Goal: Information Seeking & Learning: Learn about a topic

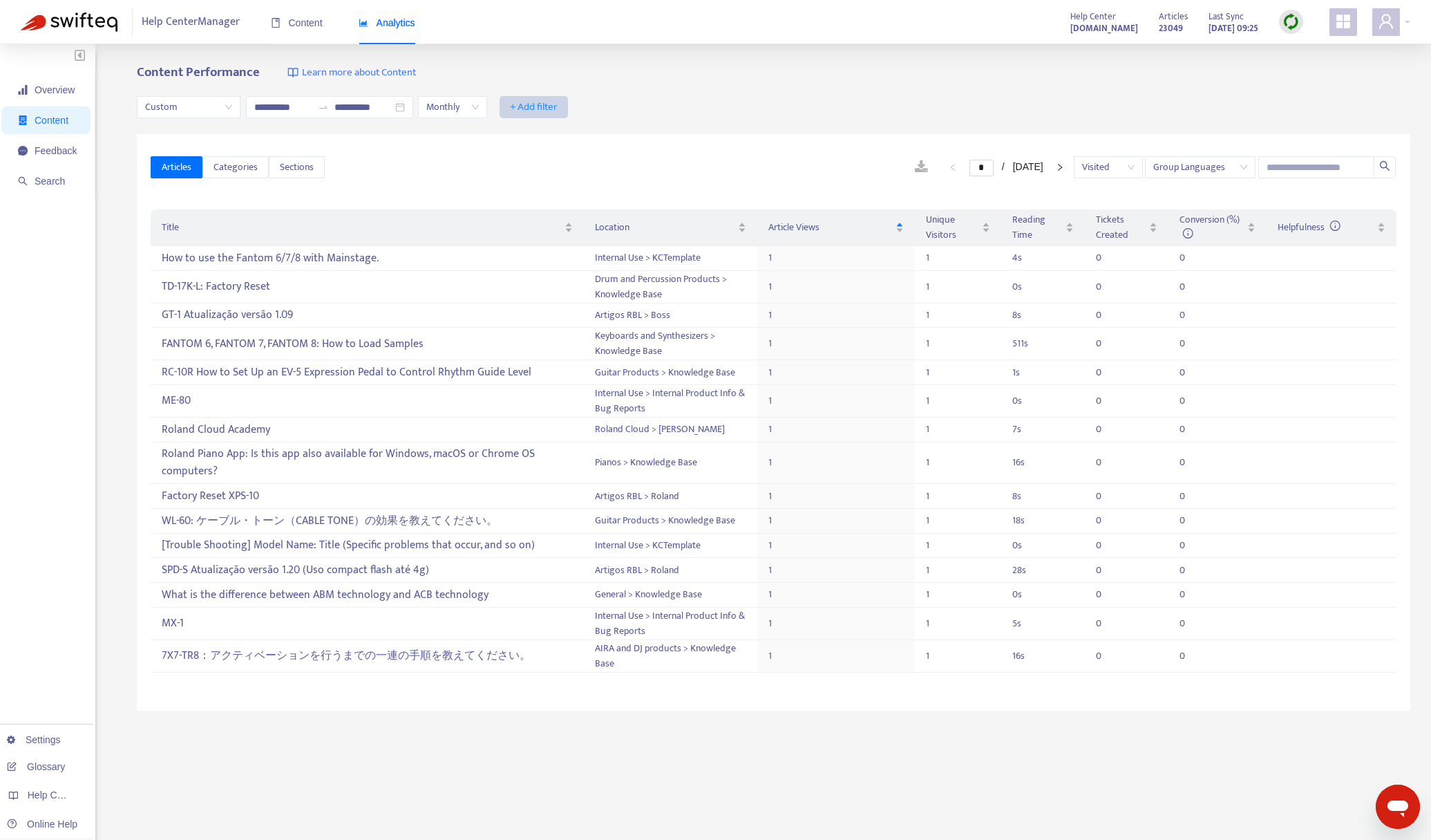
click at [558, 110] on span "+ Add filter" at bounding box center [534, 107] width 48 height 17
click at [692, 179] on div "Articles Categories Sections * / [DATE] Visited Group Languages" at bounding box center [774, 167] width 1246 height 54
click at [394, 343] on div "FANTOM 6, FANTOM 7, FANTOM 8: How to Load Samples" at bounding box center [367, 343] width 412 height 23
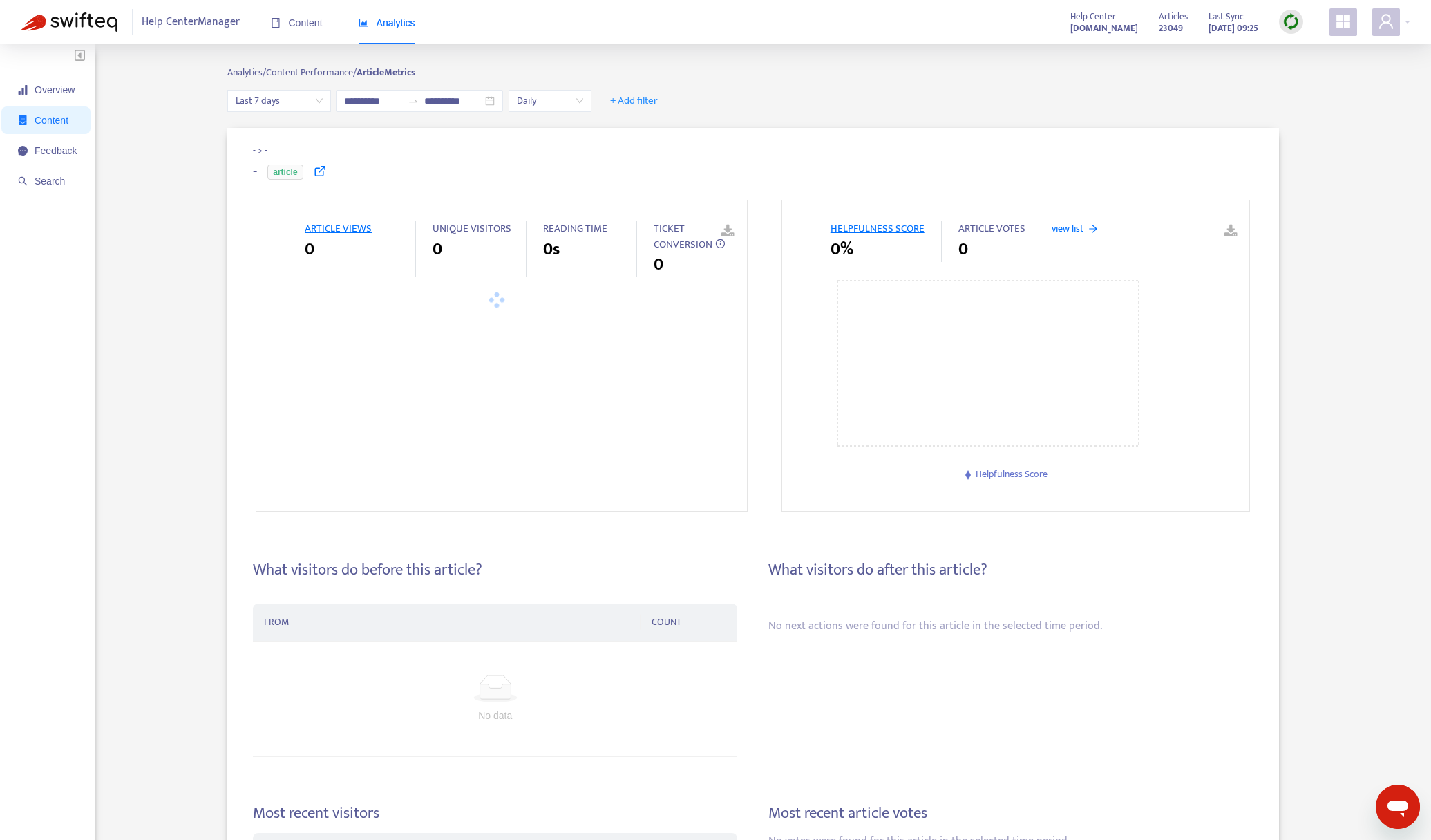
type input "**********"
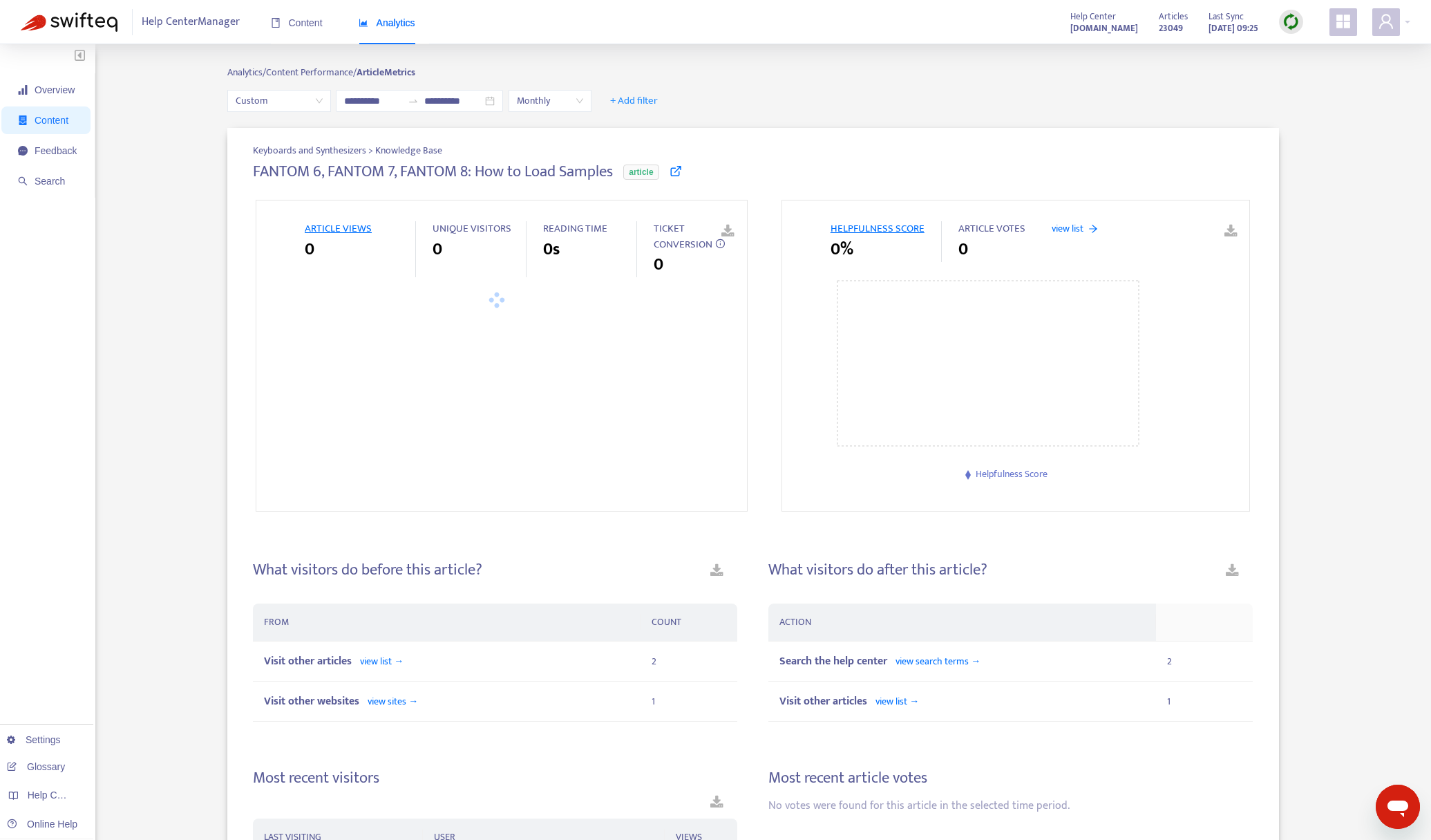
click at [679, 170] on icon at bounding box center [676, 170] width 13 height 13
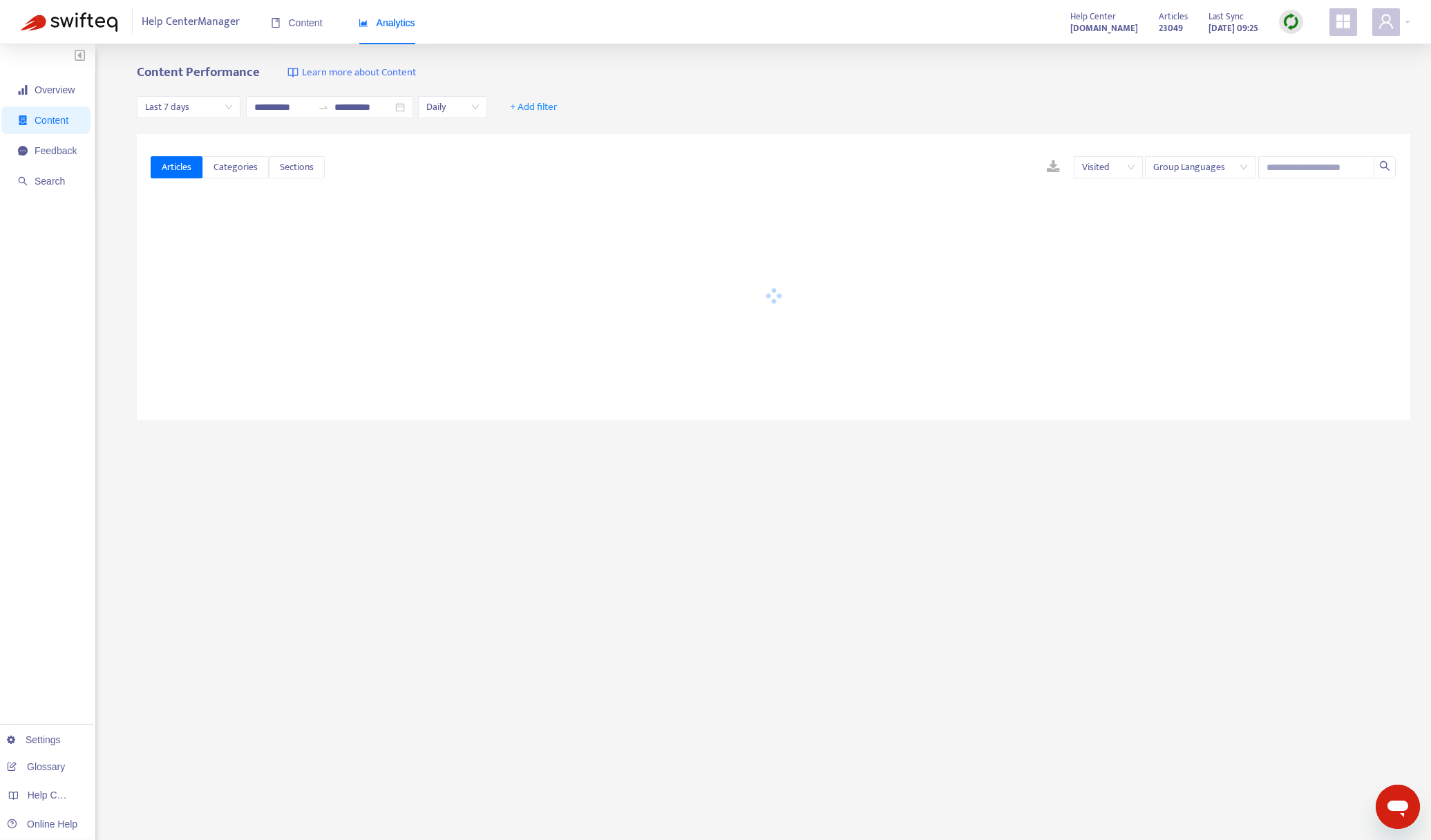
type input "**********"
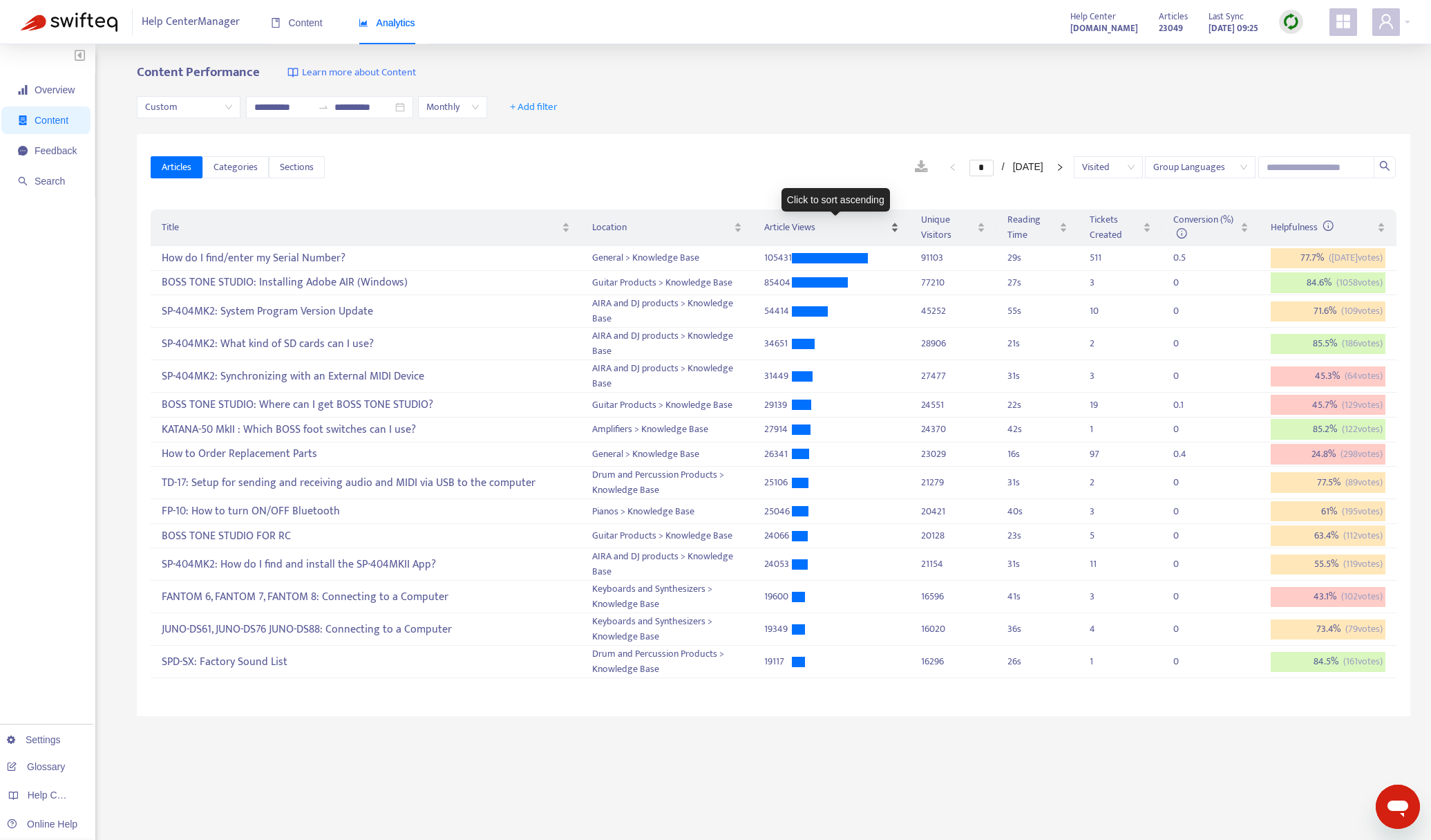
click at [818, 235] on div "Article Views" at bounding box center [832, 227] width 135 height 15
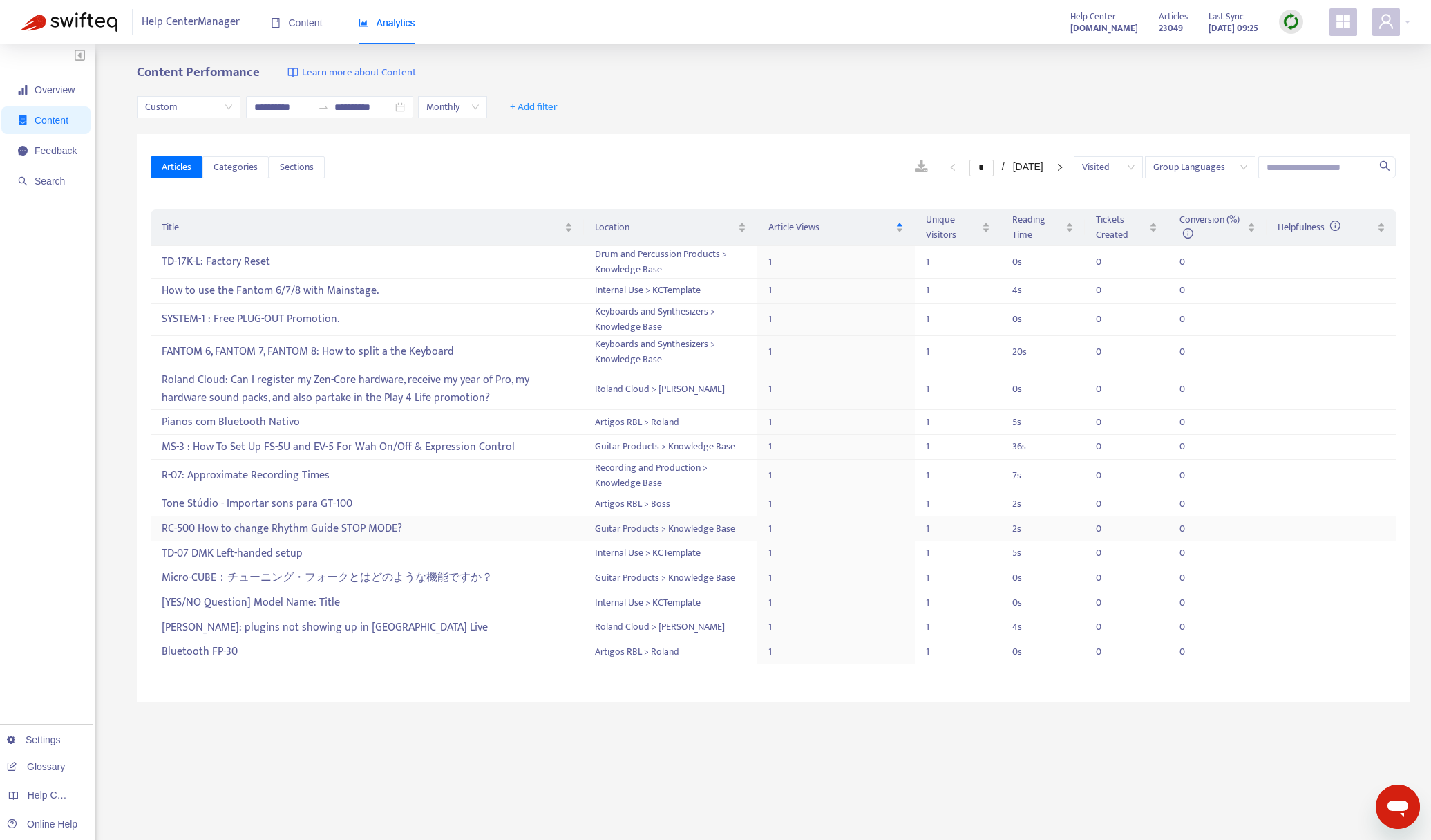
click at [361, 533] on div "RC-500 How to change Rhythm Guide STOP MODE?" at bounding box center [367, 528] width 412 height 23
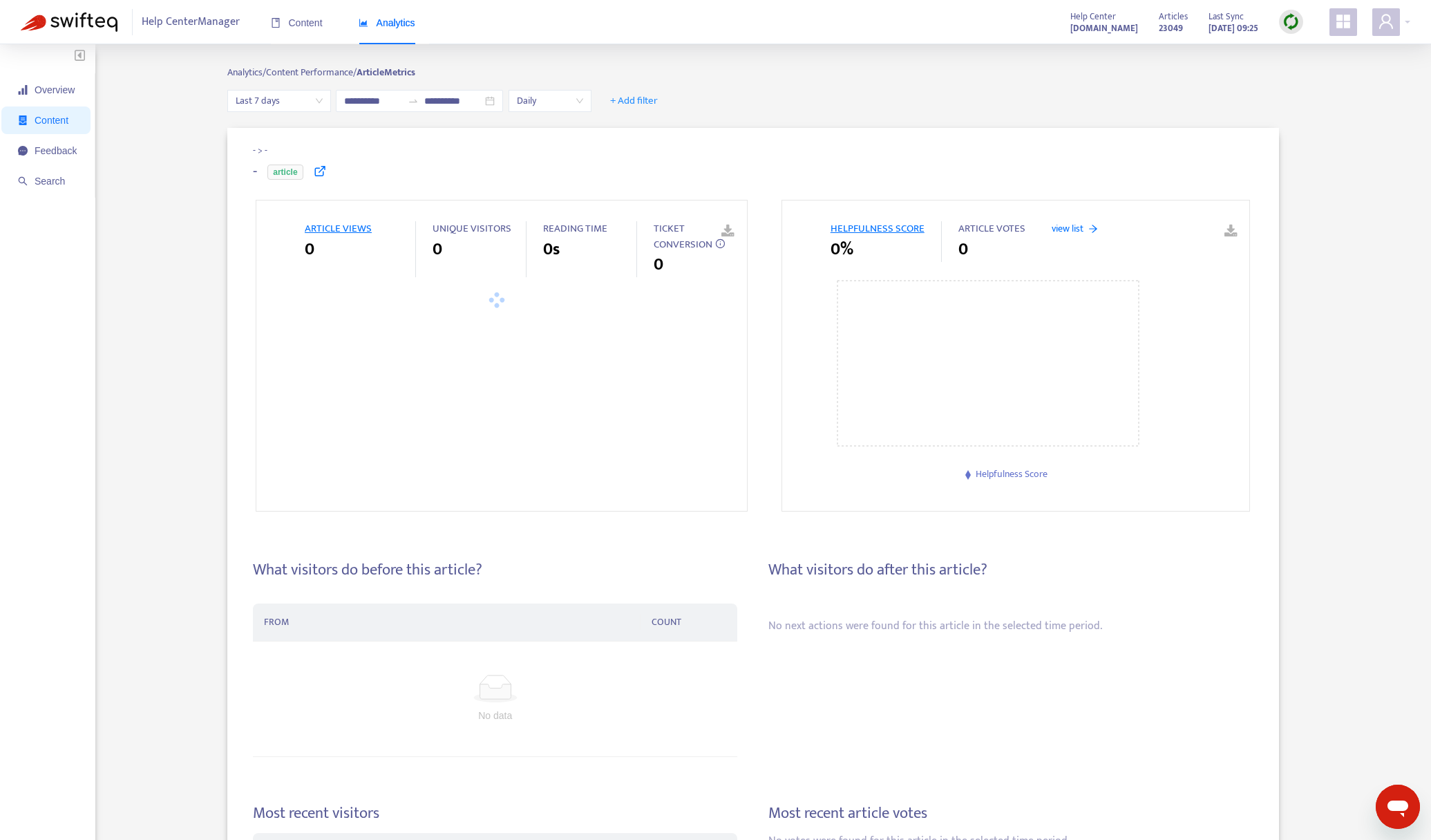
type input "**********"
click at [315, 172] on icon at bounding box center [320, 170] width 13 height 13
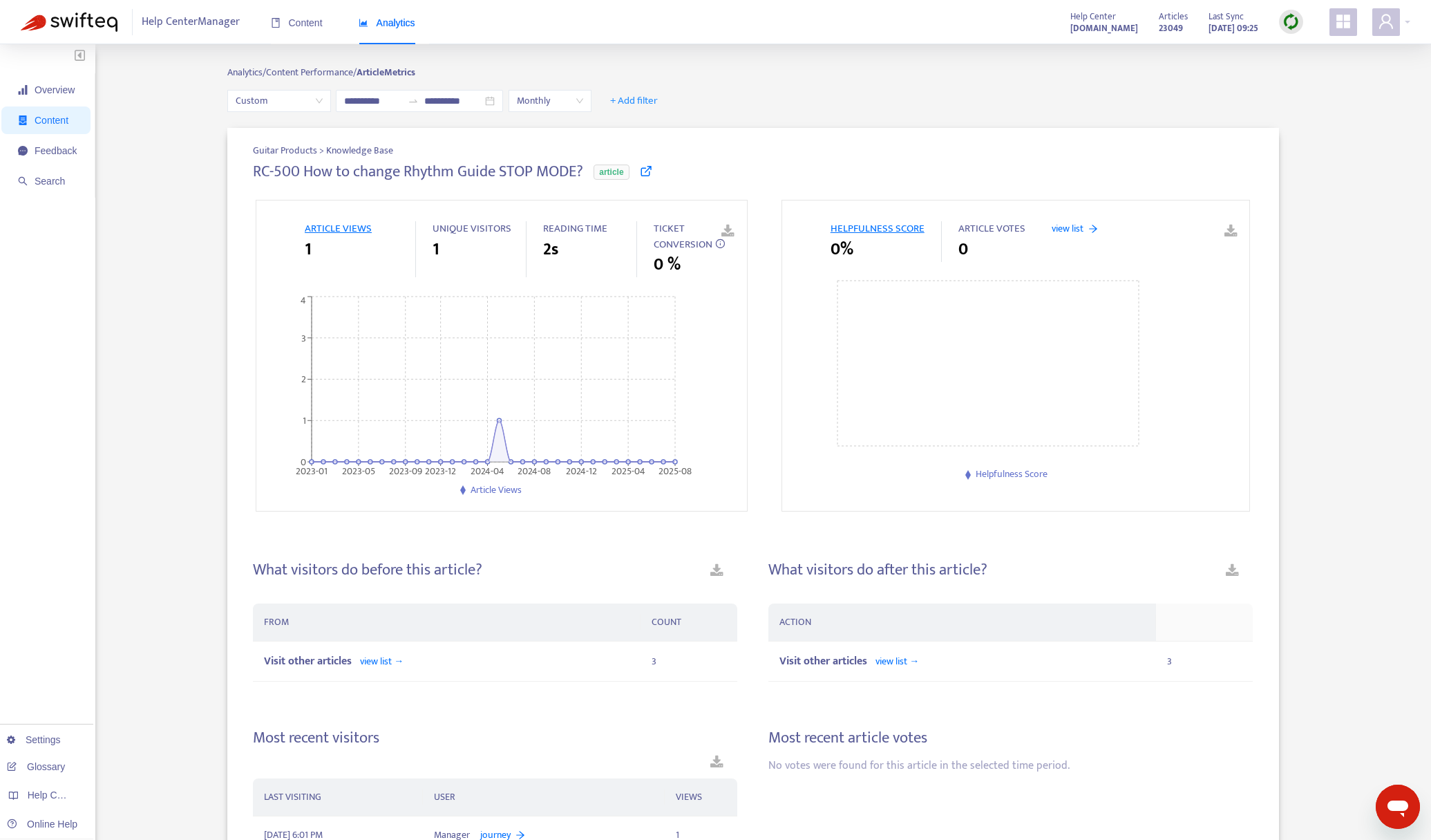
click at [640, 169] on icon at bounding box center [646, 170] width 13 height 13
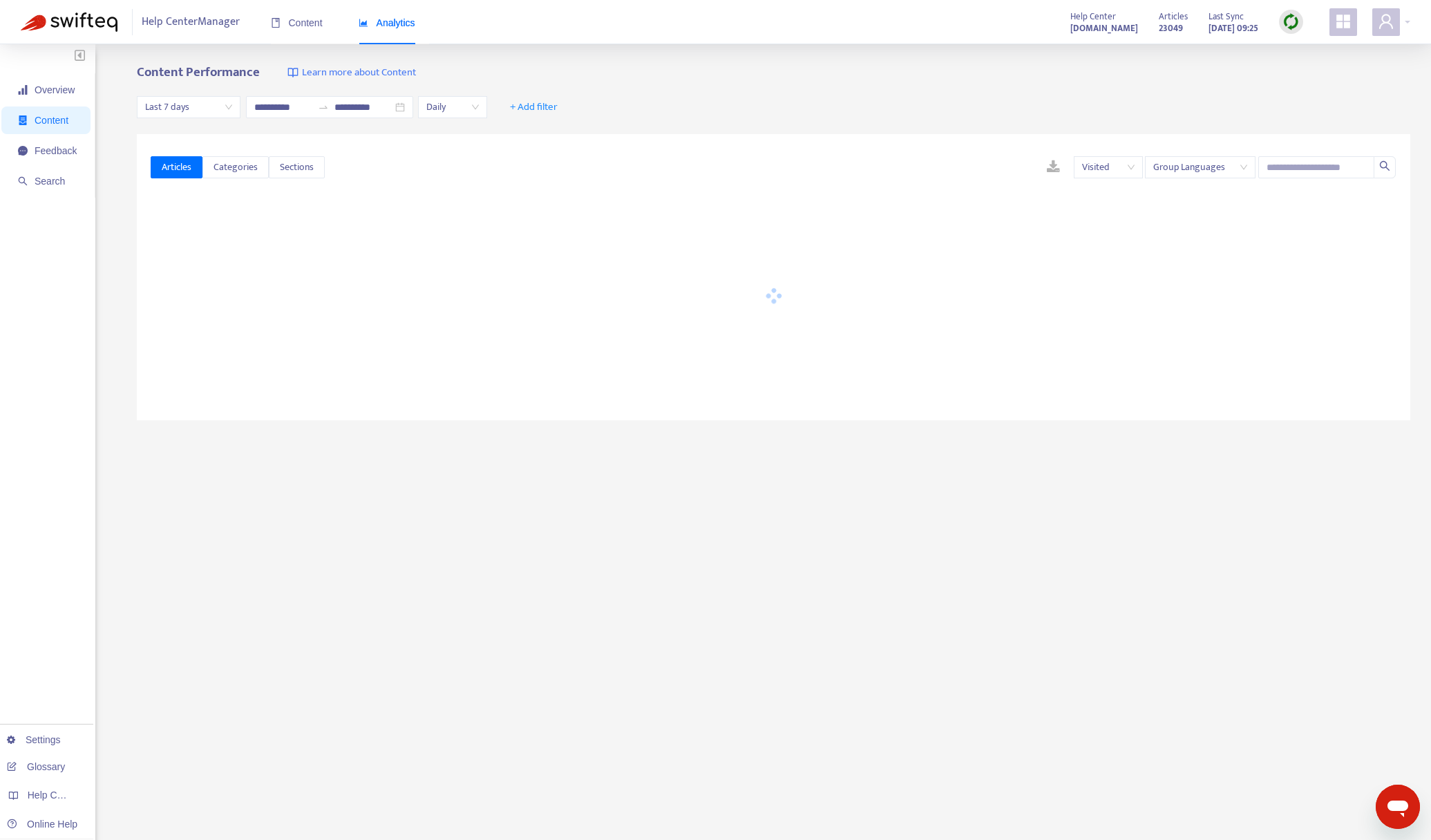
type input "**********"
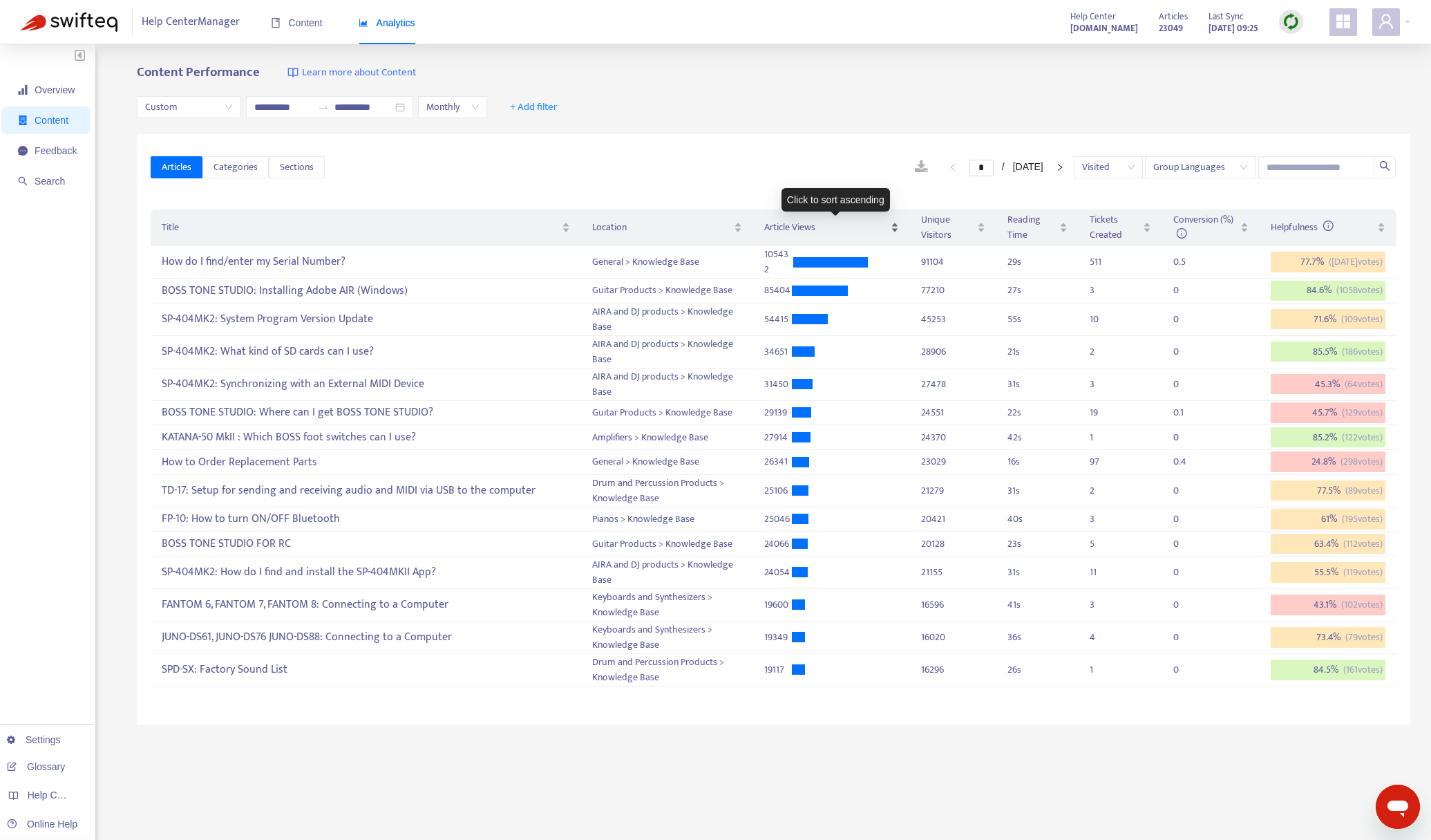
click at [811, 230] on span "Article Views" at bounding box center [826, 227] width 124 height 15
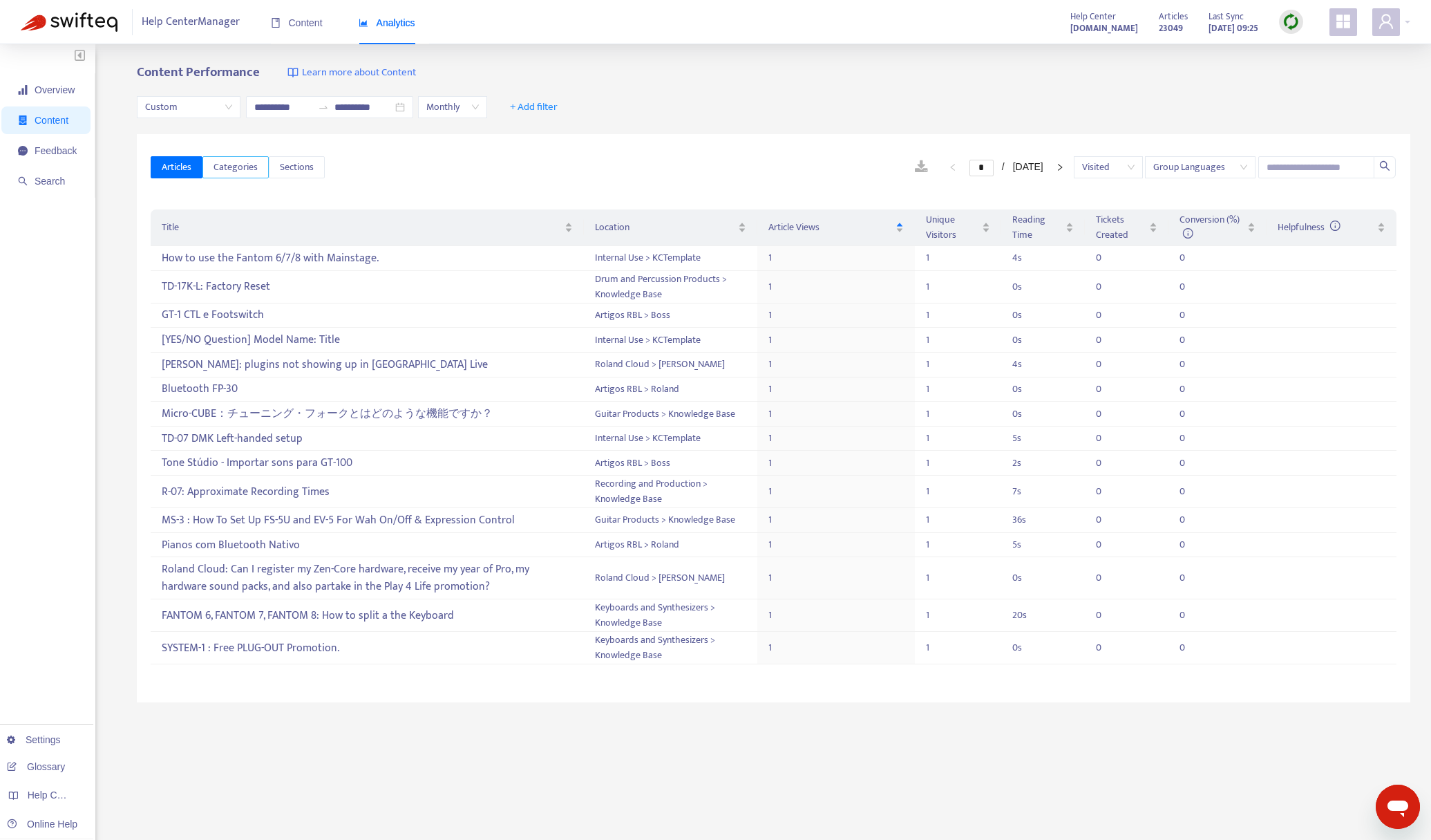
click at [238, 167] on span "Categories" at bounding box center [236, 167] width 44 height 15
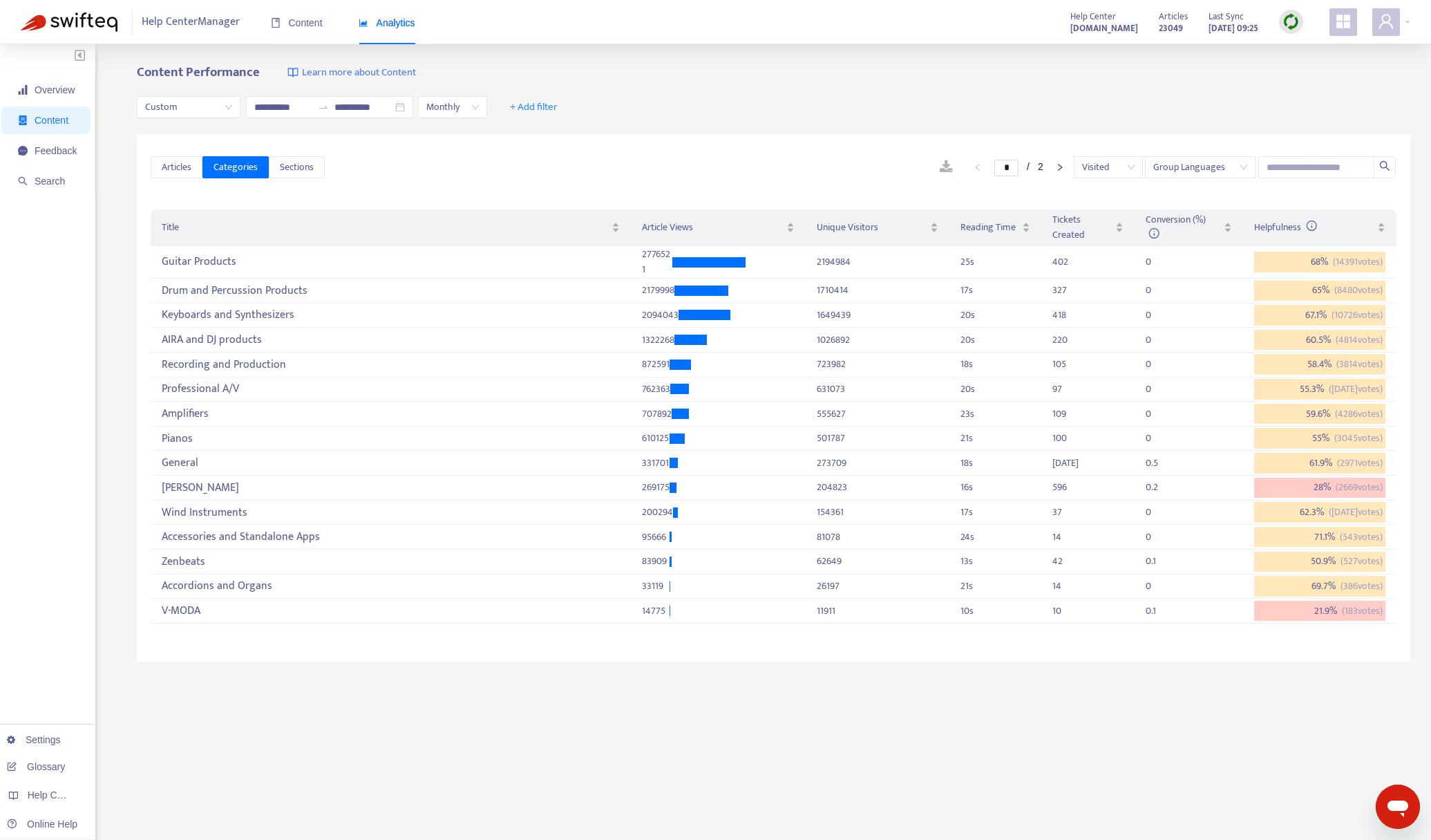
click at [655, 183] on div "Articles Categories Sections * / 2 Visited Group Languages" at bounding box center [774, 167] width 1246 height 54
click at [484, 489] on div "[PERSON_NAME]" at bounding box center [390, 487] width 457 height 23
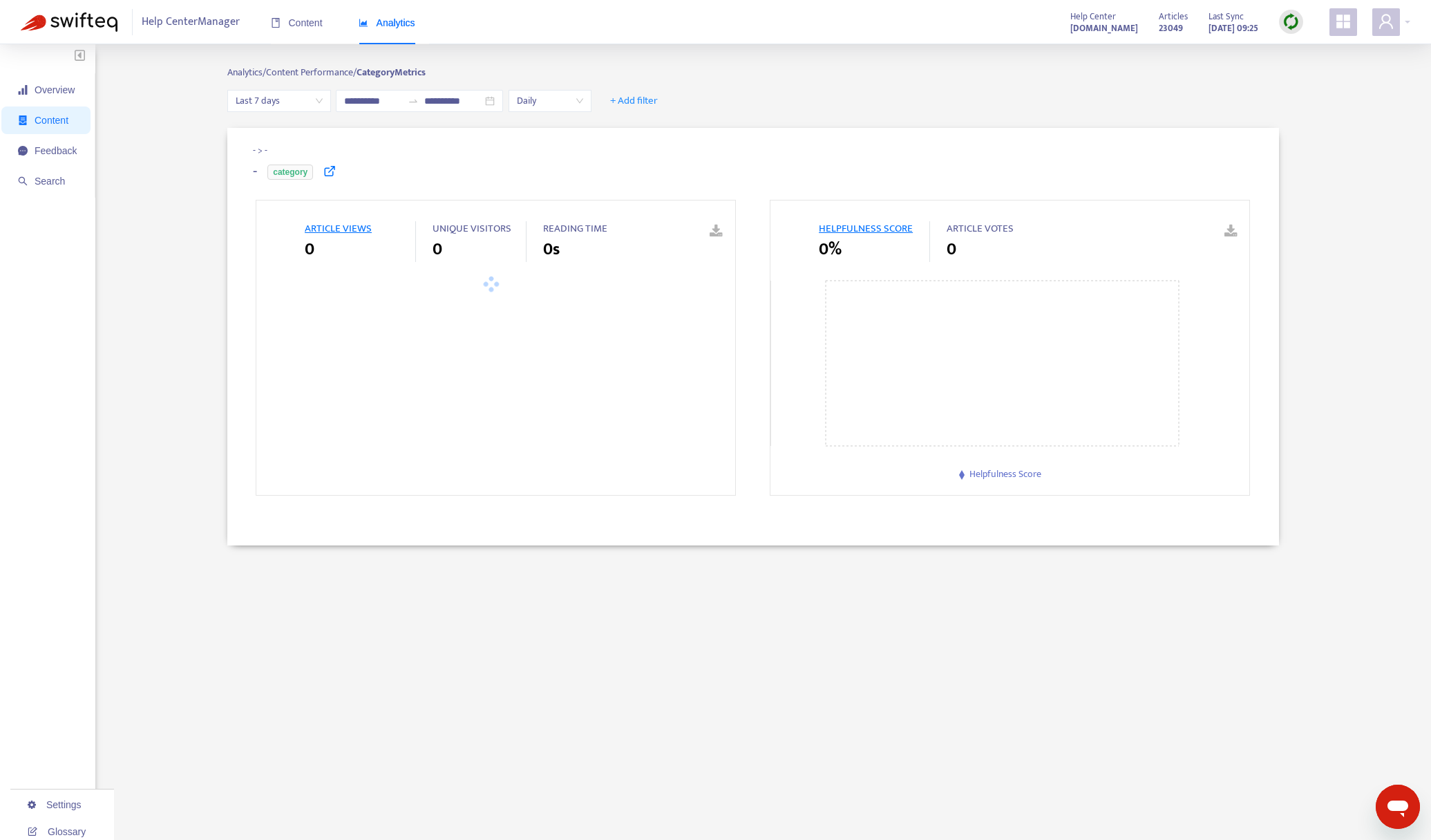
type input "**********"
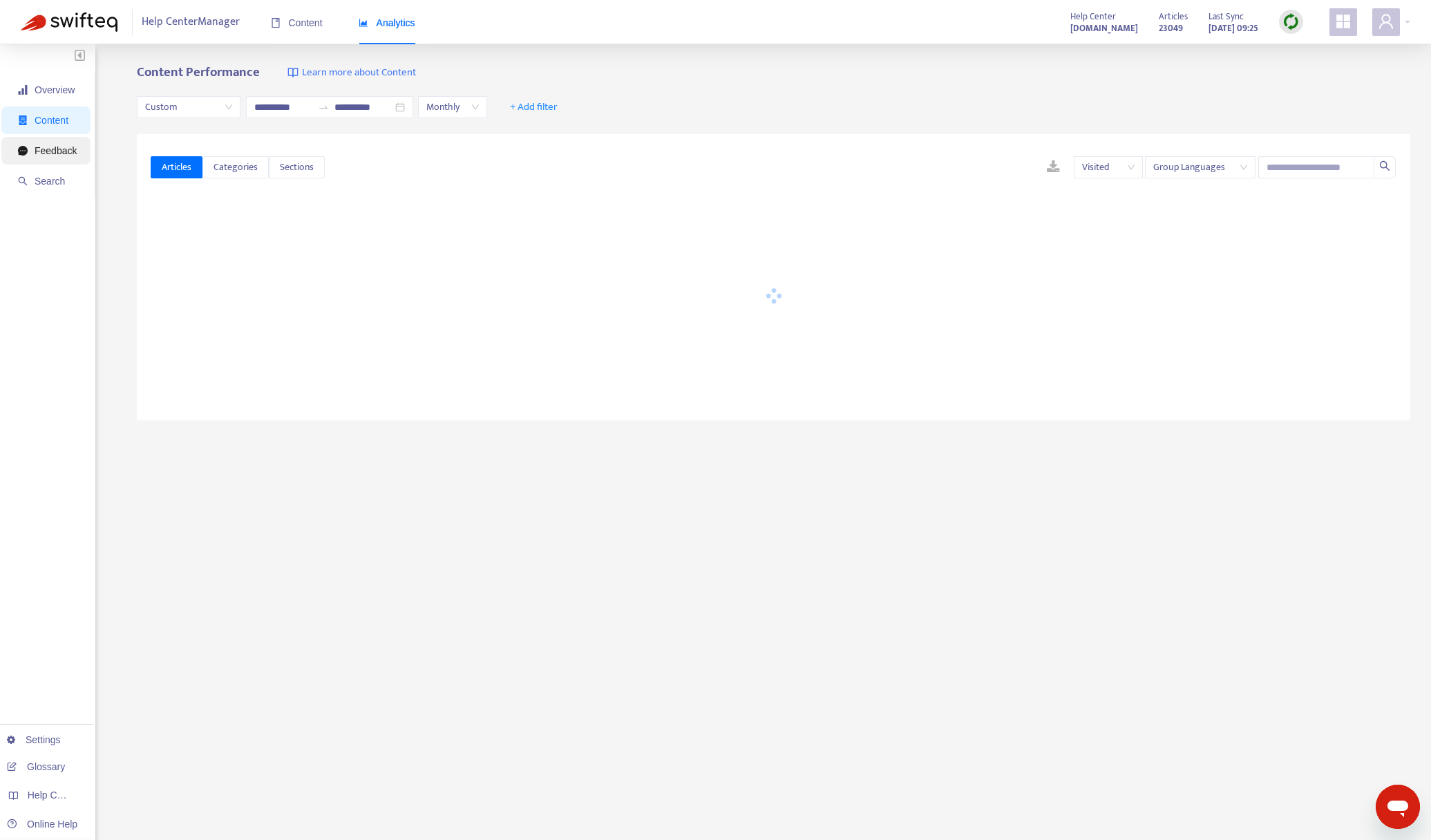
click at [38, 157] on span "Feedback" at bounding box center [47, 150] width 59 height 28
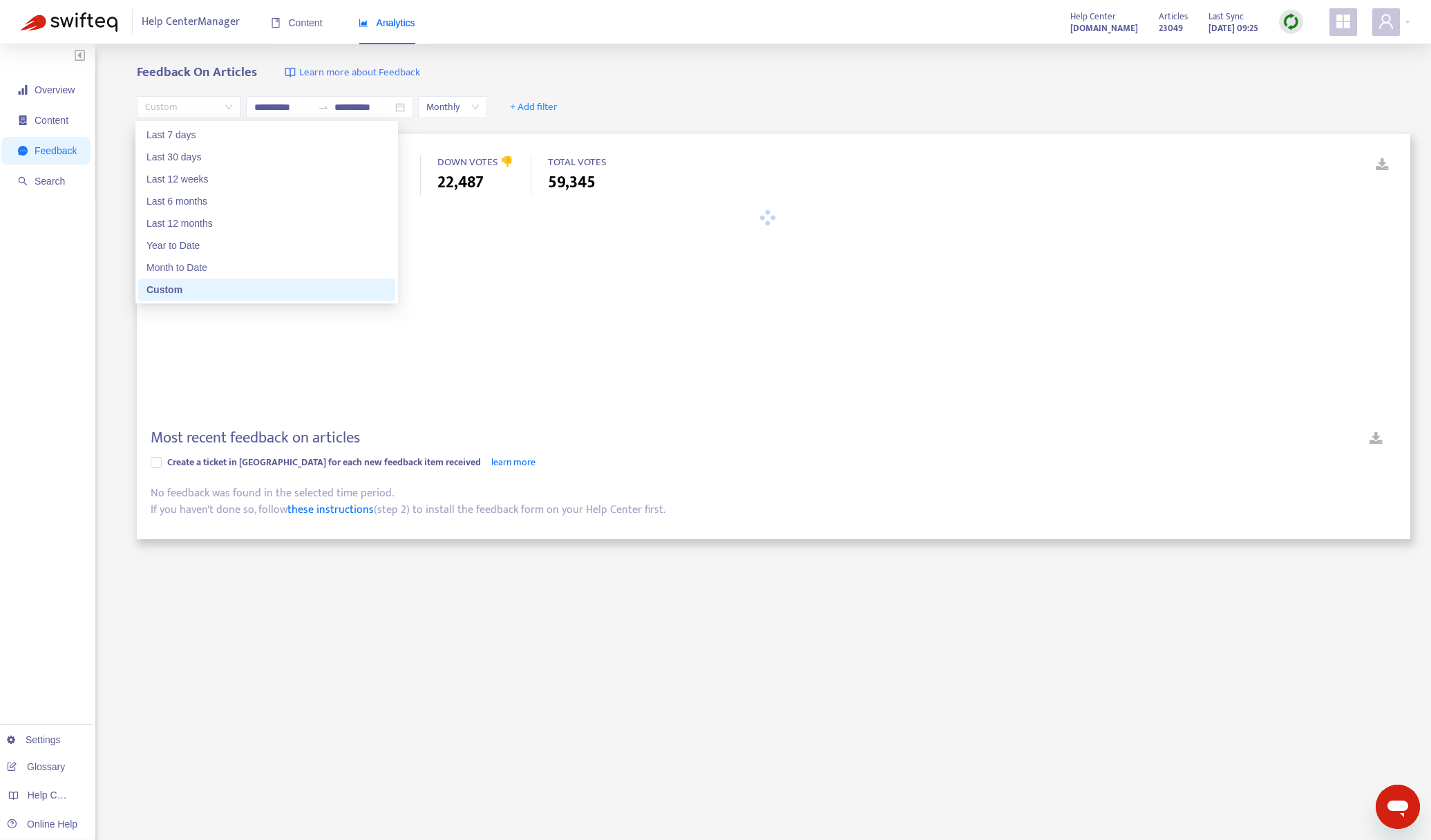
click at [213, 105] on span "Custom" at bounding box center [189, 107] width 87 height 20
click at [213, 242] on div "Year to Date" at bounding box center [266, 246] width 241 height 15
type input "**********"
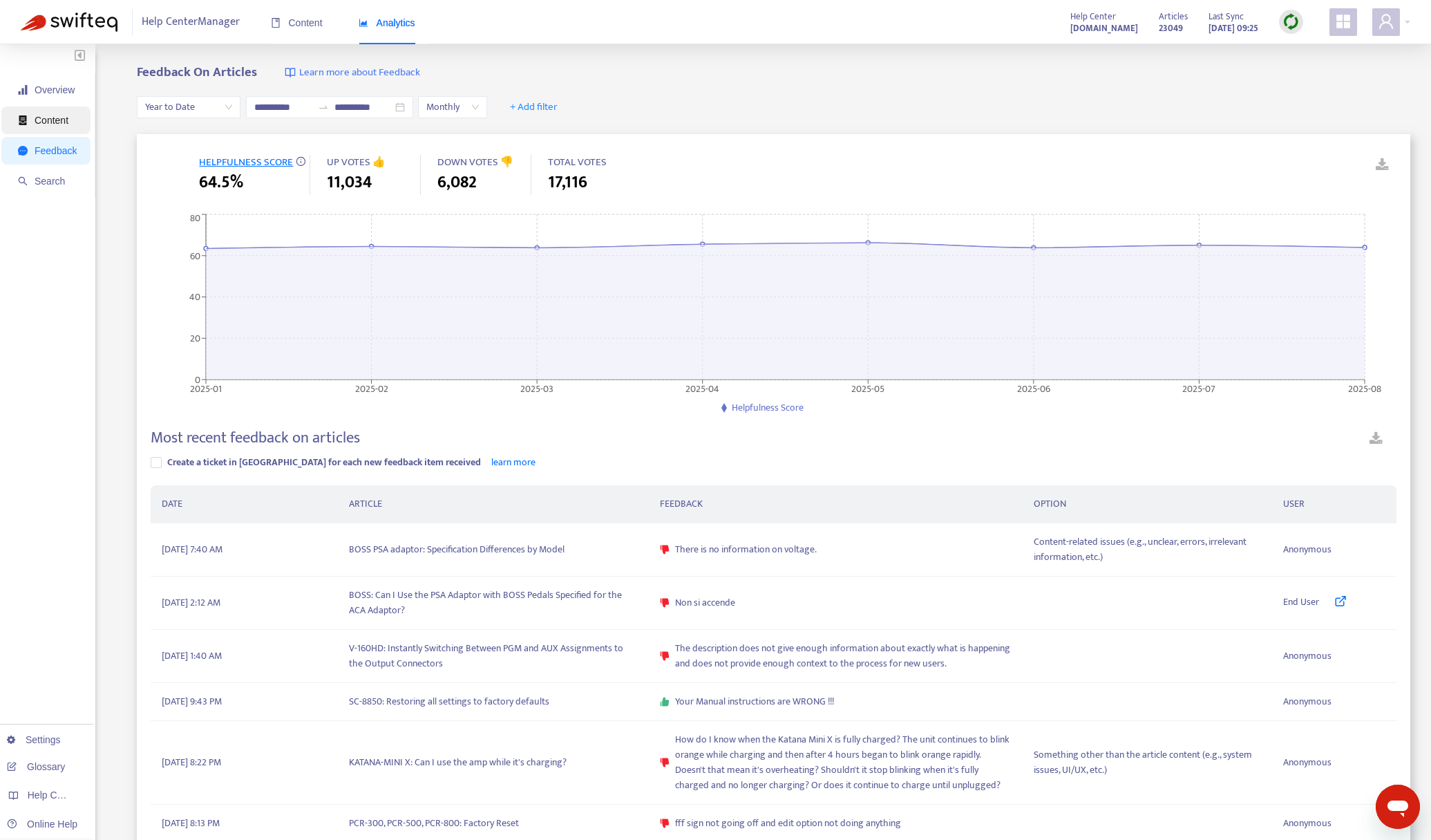
click at [47, 120] on span "Content" at bounding box center [52, 120] width 34 height 11
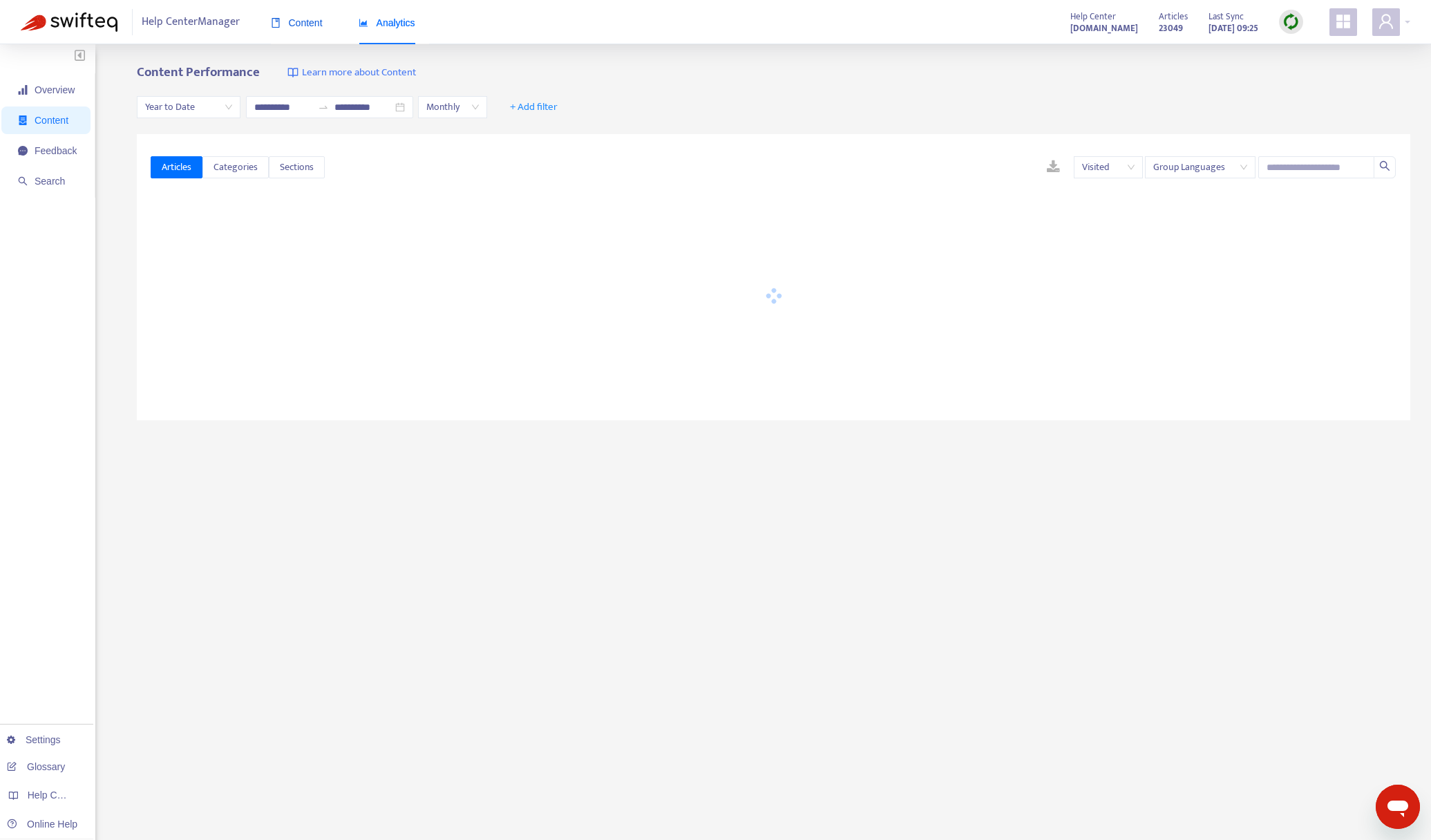
click at [310, 28] on span "Content" at bounding box center [297, 22] width 52 height 11
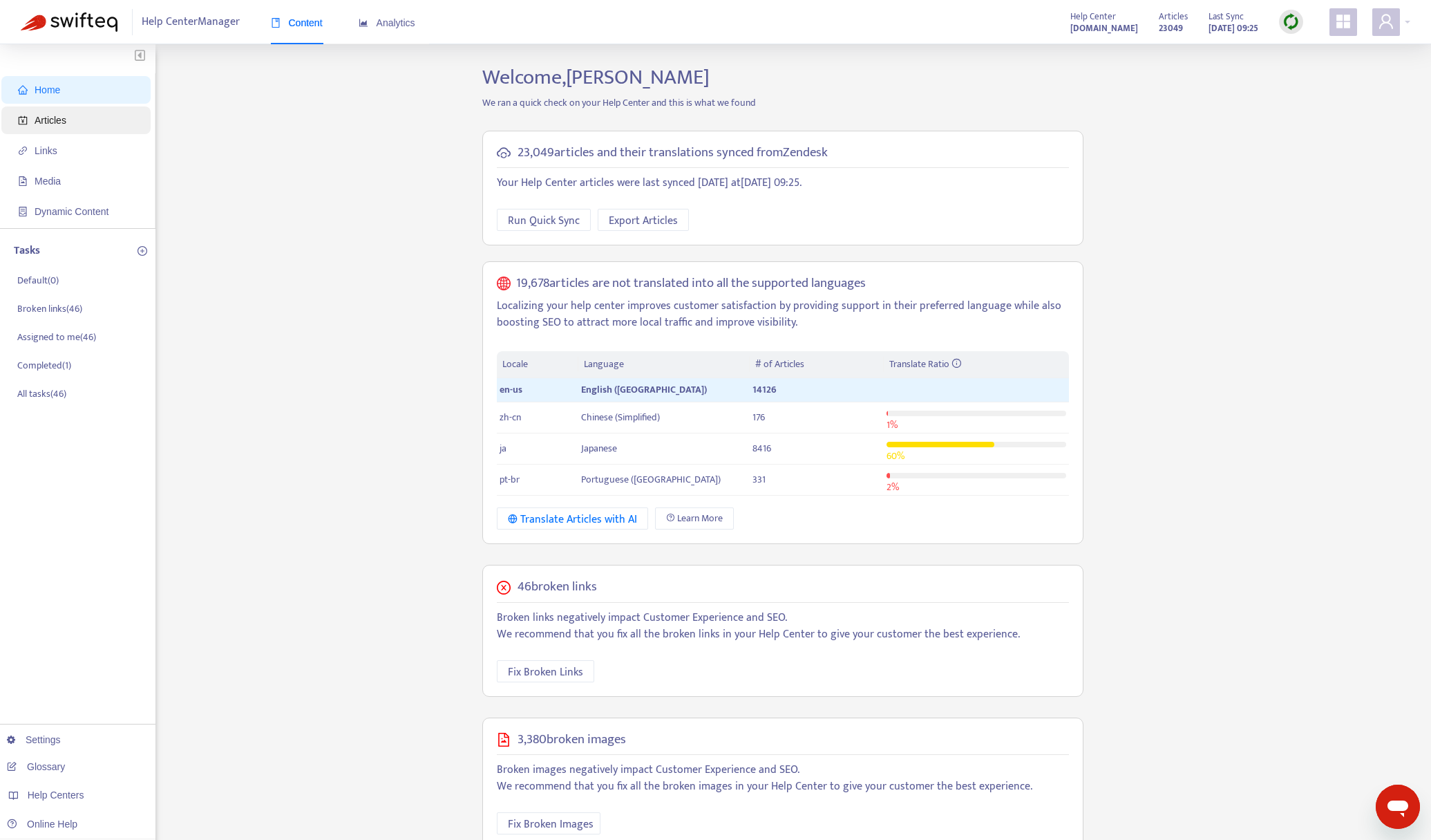
click at [60, 123] on span "Articles" at bounding box center [50, 120] width 31 height 11
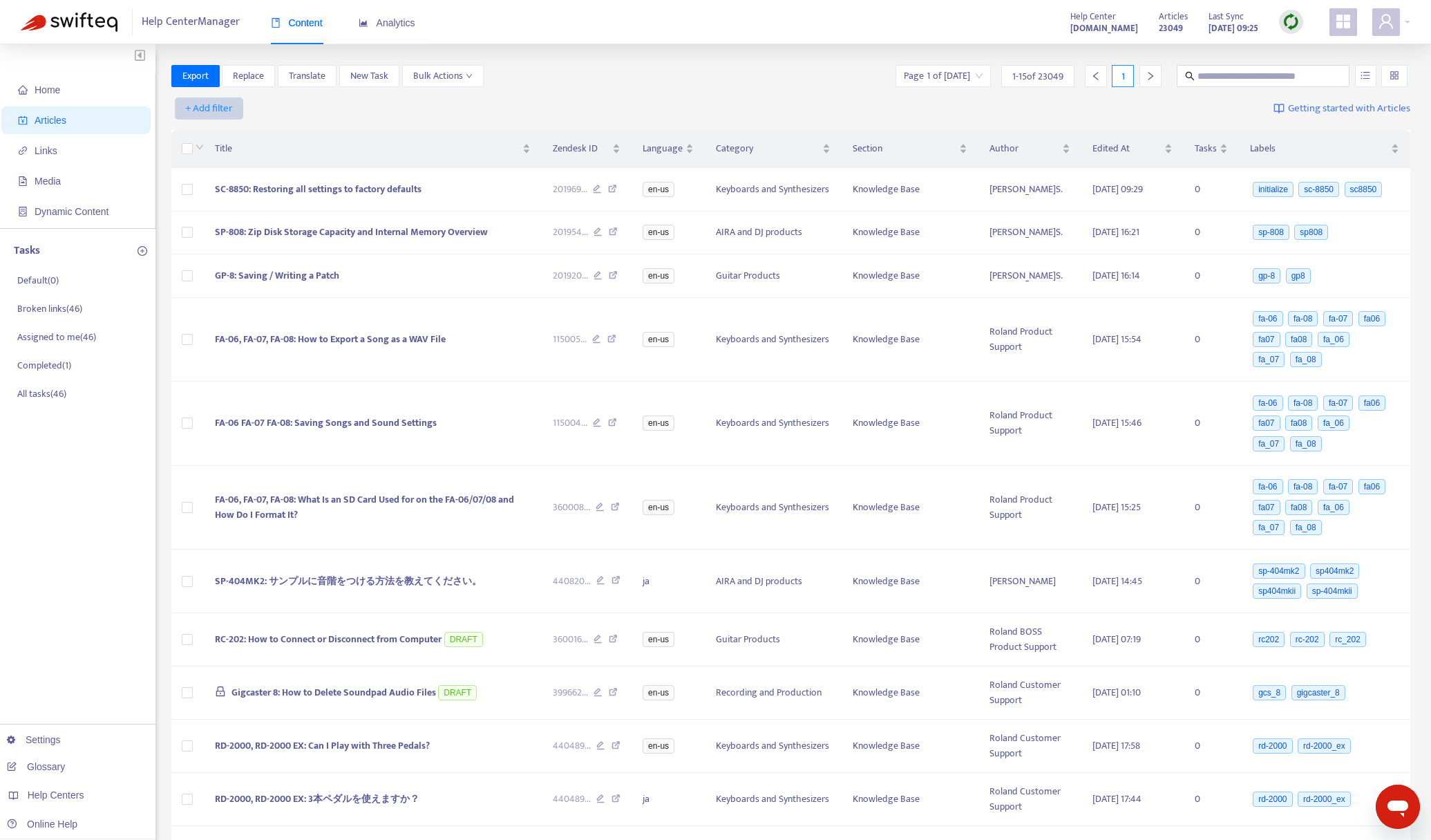
click at [211, 109] on span "+ Add filter" at bounding box center [209, 109] width 48 height 17
click at [256, 179] on span "Not translated to" at bounding box center [230, 180] width 87 height 15
click at [237, 112] on div at bounding box center [217, 109] width 83 height 17
click at [237, 168] on div "en-us" at bounding box center [304, 157] width 257 height 22
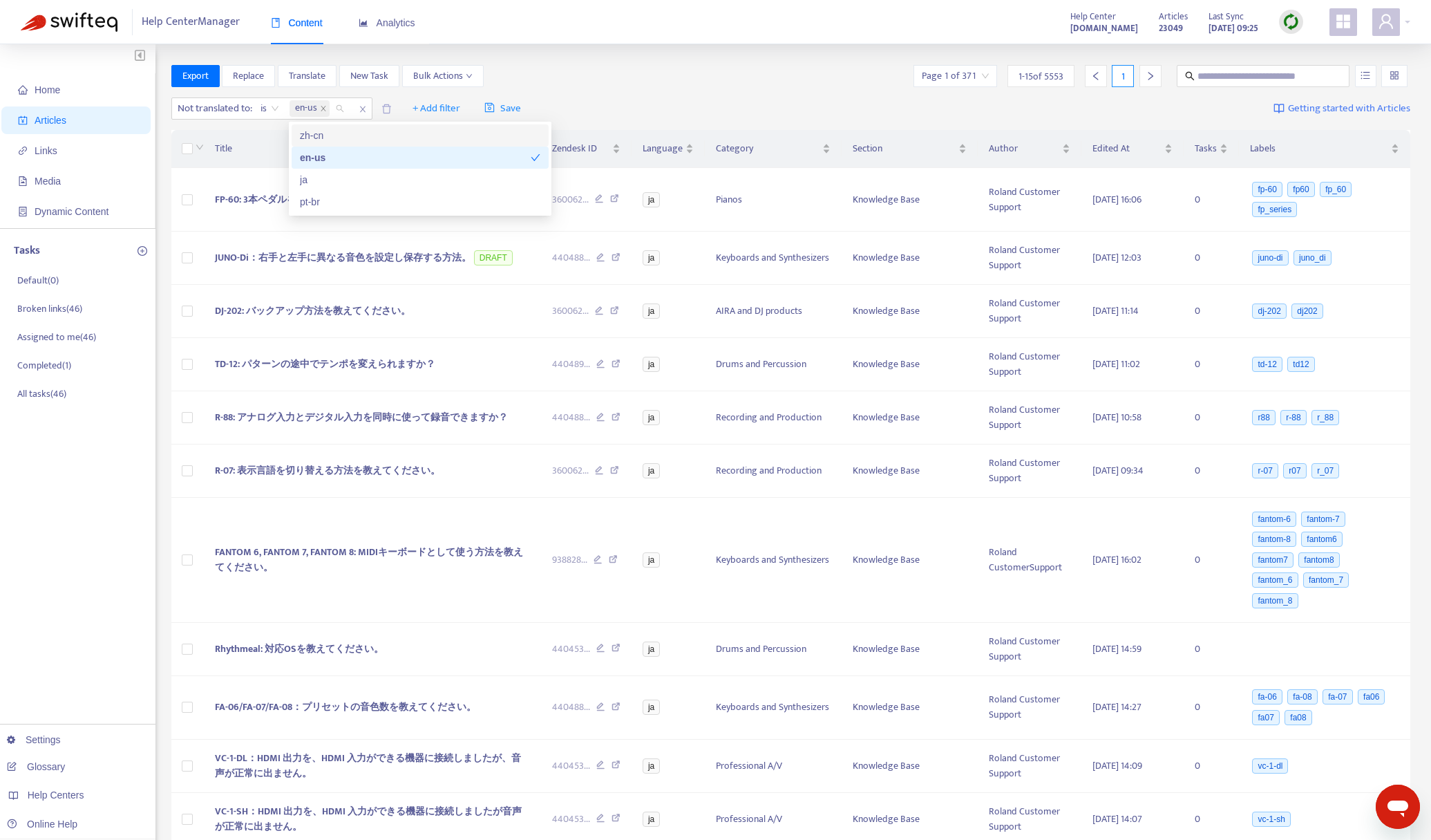
click at [589, 84] on div "Export Replace Translate New Task Bulk Actions Page 1 of 371 1 - 15 of 5553 1" at bounding box center [792, 76] width 1240 height 22
click at [355, 205] on span "FP-60: 3本ペダルを使う方法を教えてください。" at bounding box center [319, 199] width 207 height 16
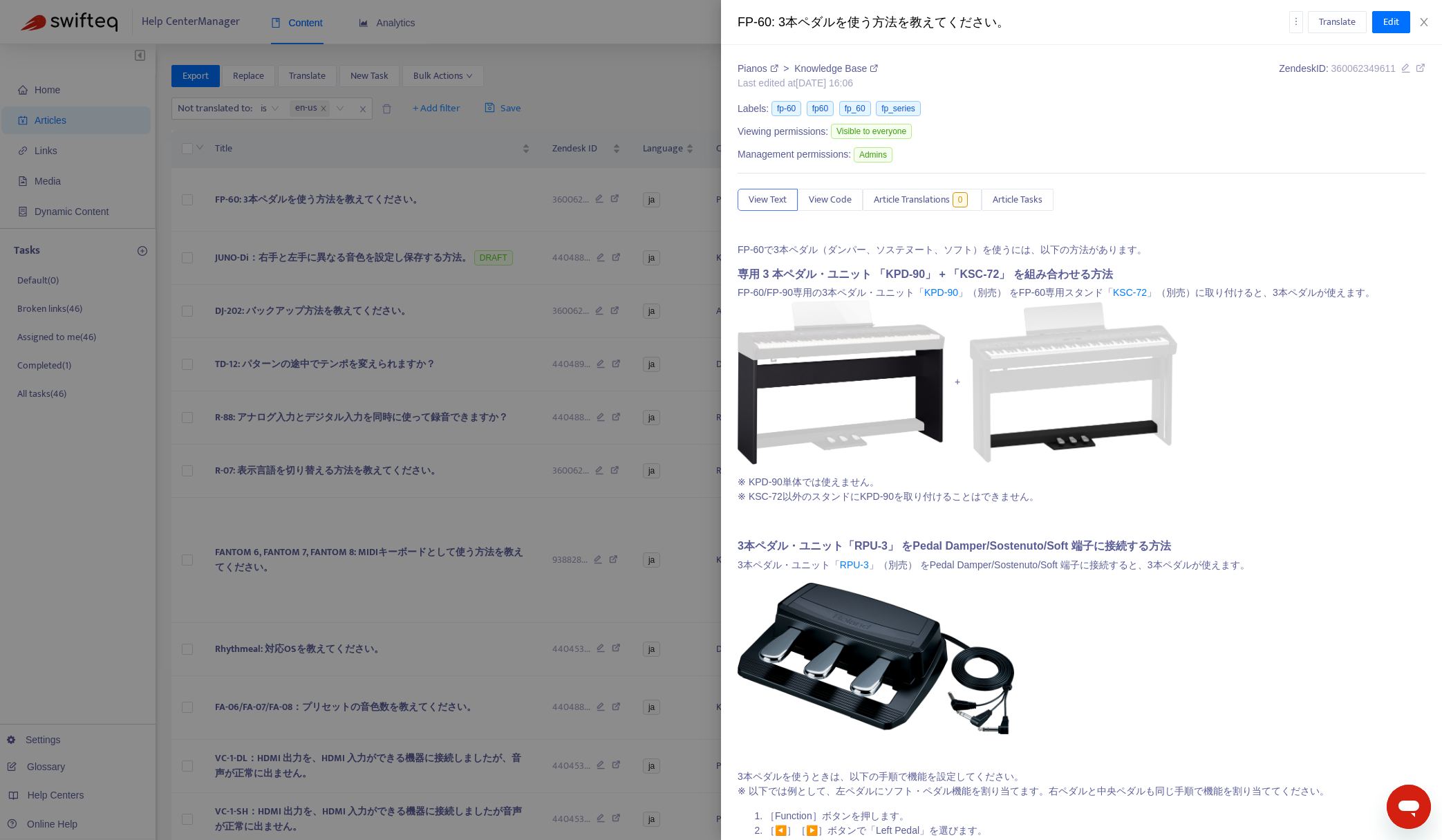
click at [1151, 77] on div "Pianos > Knowledge Base Last edited at [DATE] 16:06 Zendesk ID: 360062349611" at bounding box center [1081, 77] width 688 height 31
click at [866, 70] on link "Knowledge Base" at bounding box center [836, 68] width 83 height 11
click at [637, 92] on div at bounding box center [721, 420] width 1442 height 840
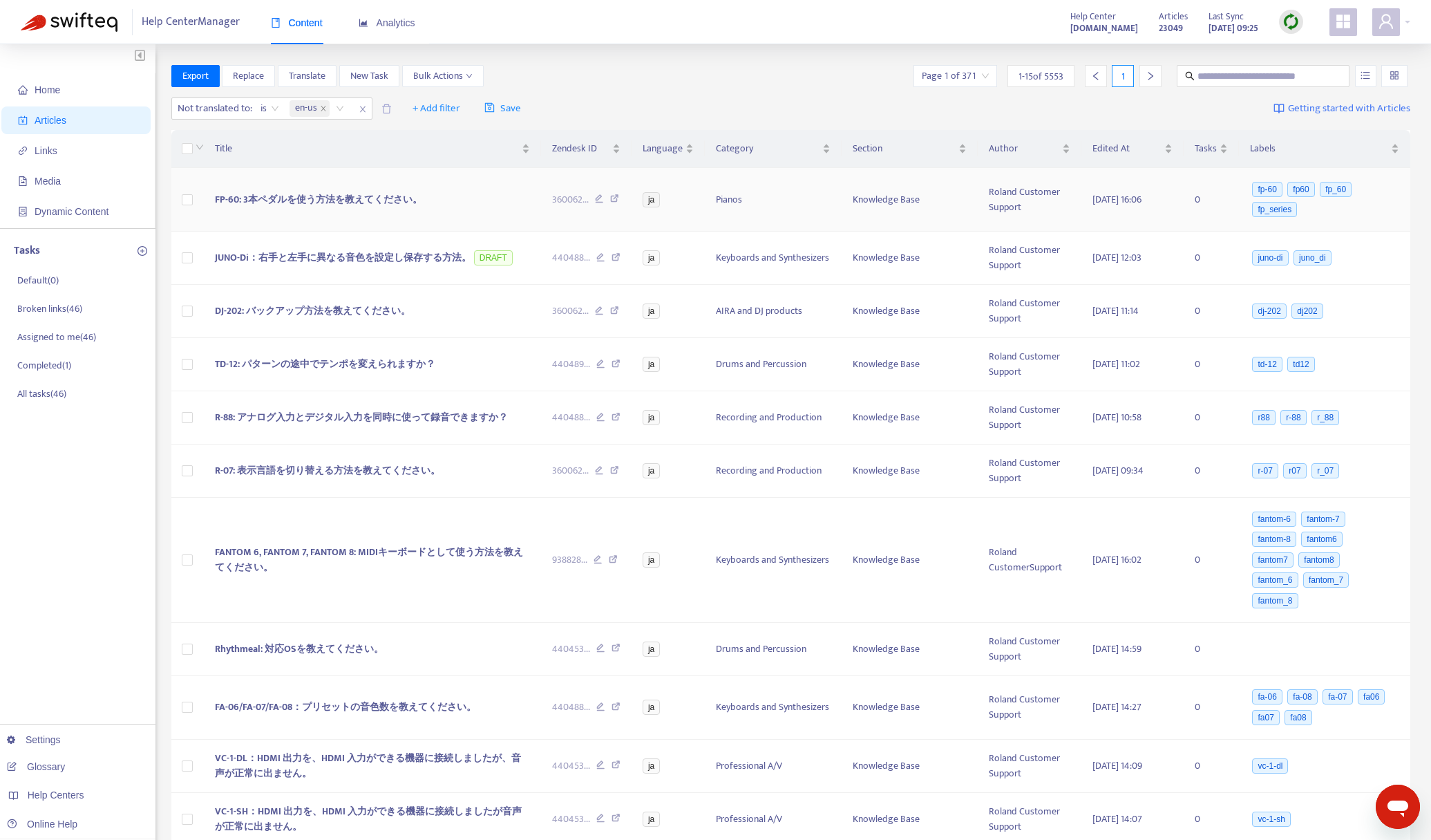
click at [617, 200] on icon at bounding box center [615, 200] width 9 height 13
click at [1282, 26] on div at bounding box center [1292, 21] width 24 height 24
click at [1295, 52] on link "Quick Sync" at bounding box center [1320, 50] width 59 height 16
click at [392, 20] on span "Analytics" at bounding box center [387, 22] width 57 height 11
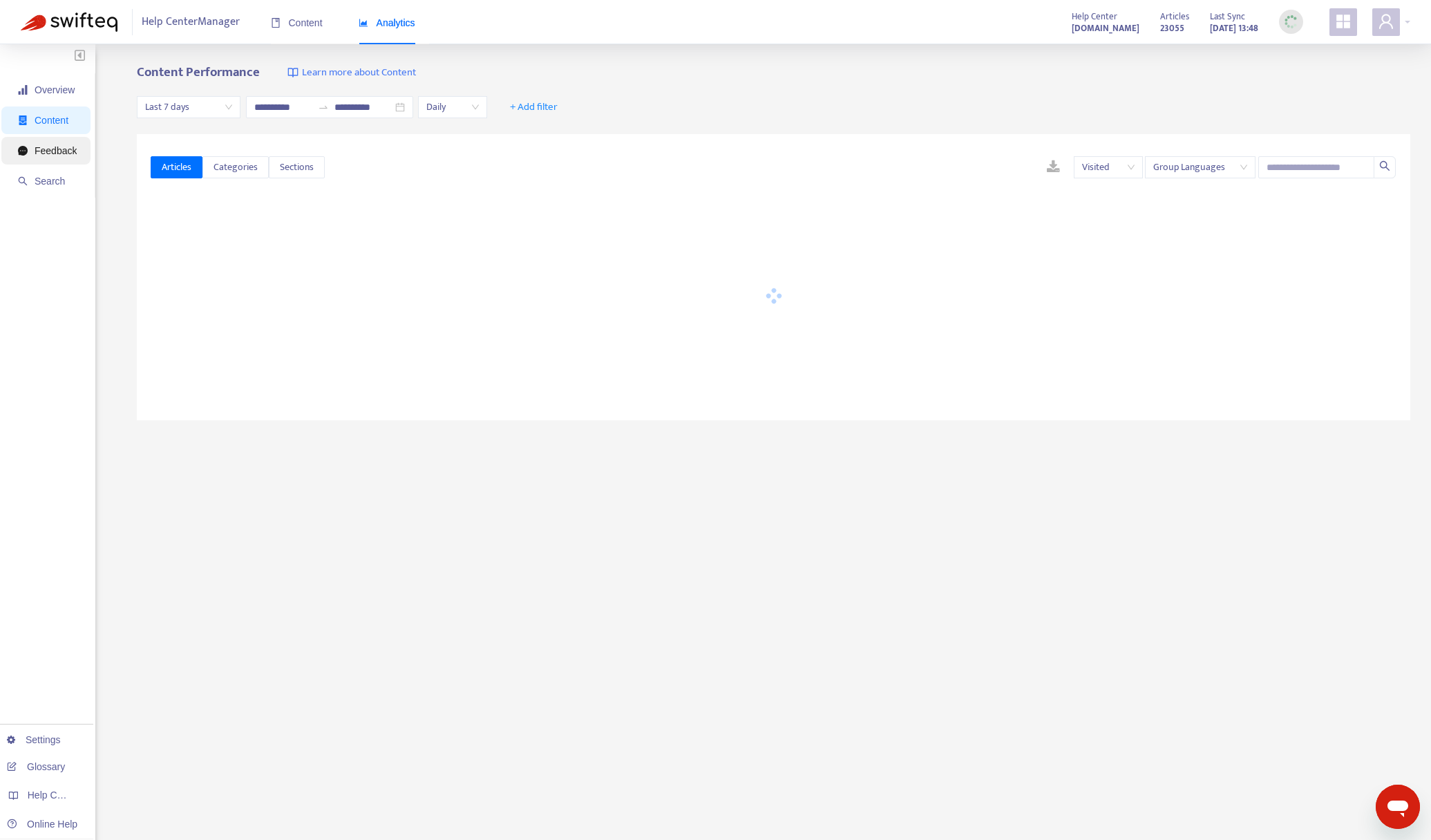
click at [60, 158] on span "Feedback" at bounding box center [47, 150] width 59 height 28
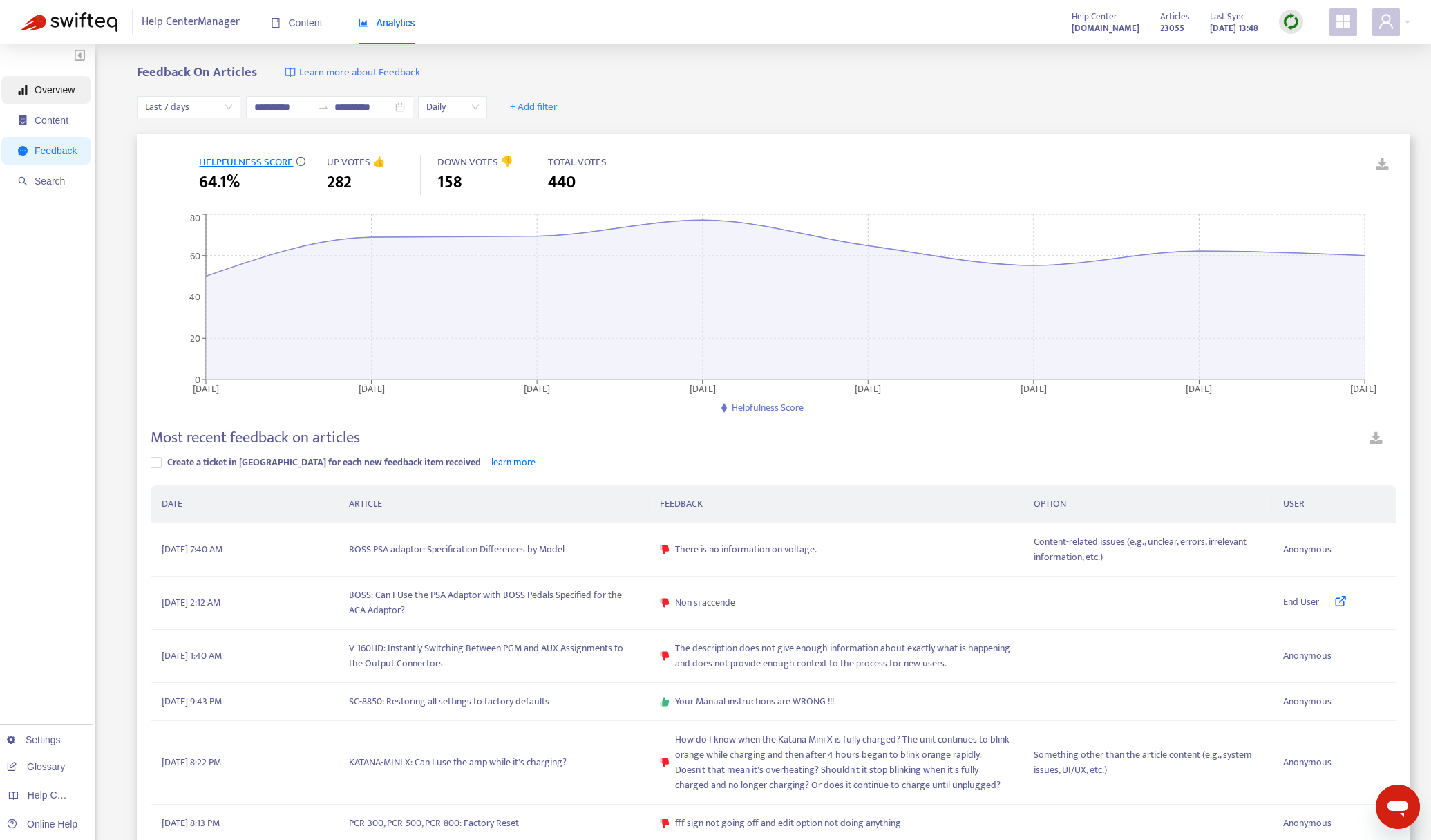
click at [50, 91] on span "Overview" at bounding box center [54, 89] width 40 height 11
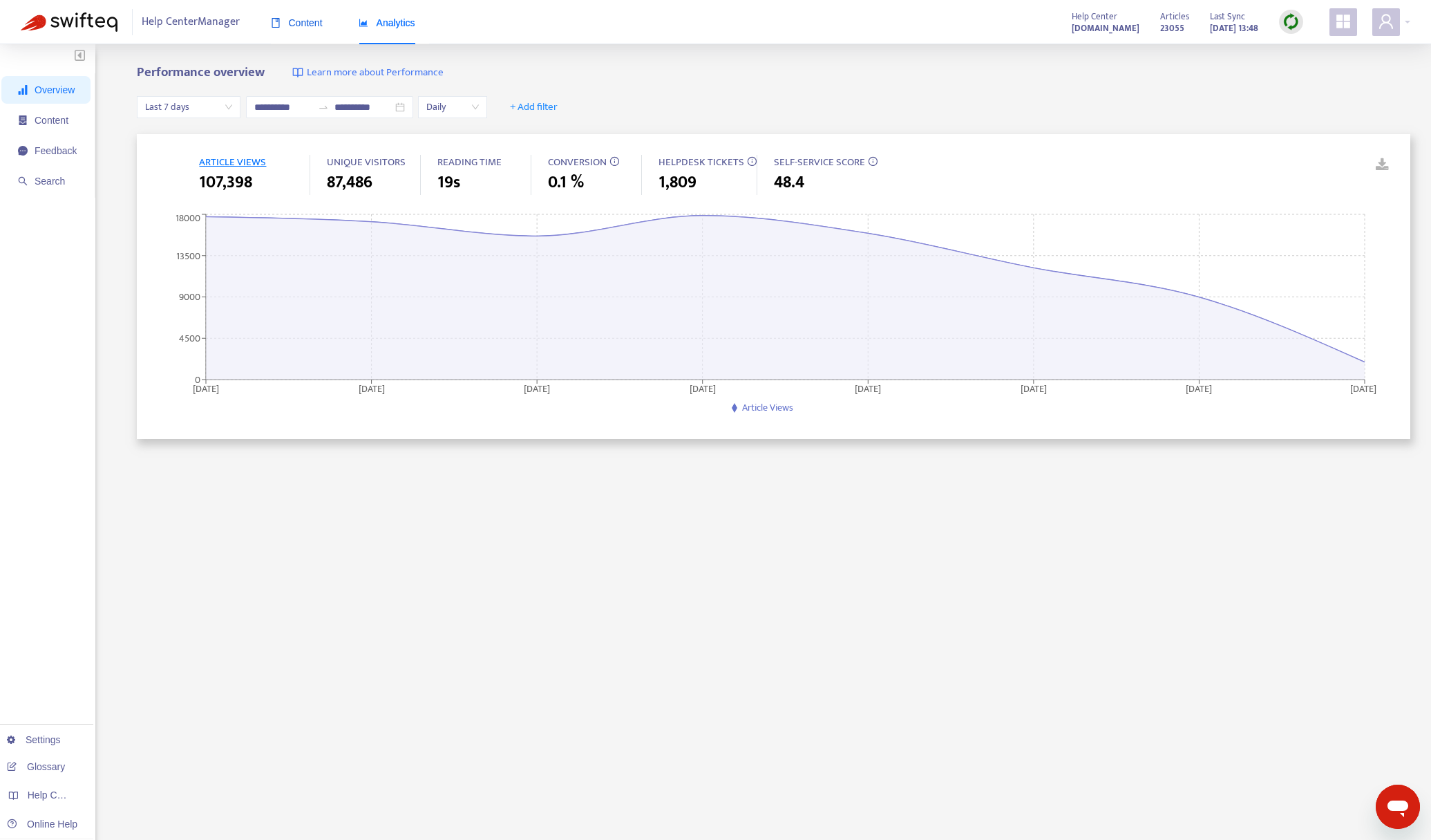
click at [308, 22] on span "Content" at bounding box center [297, 22] width 52 height 11
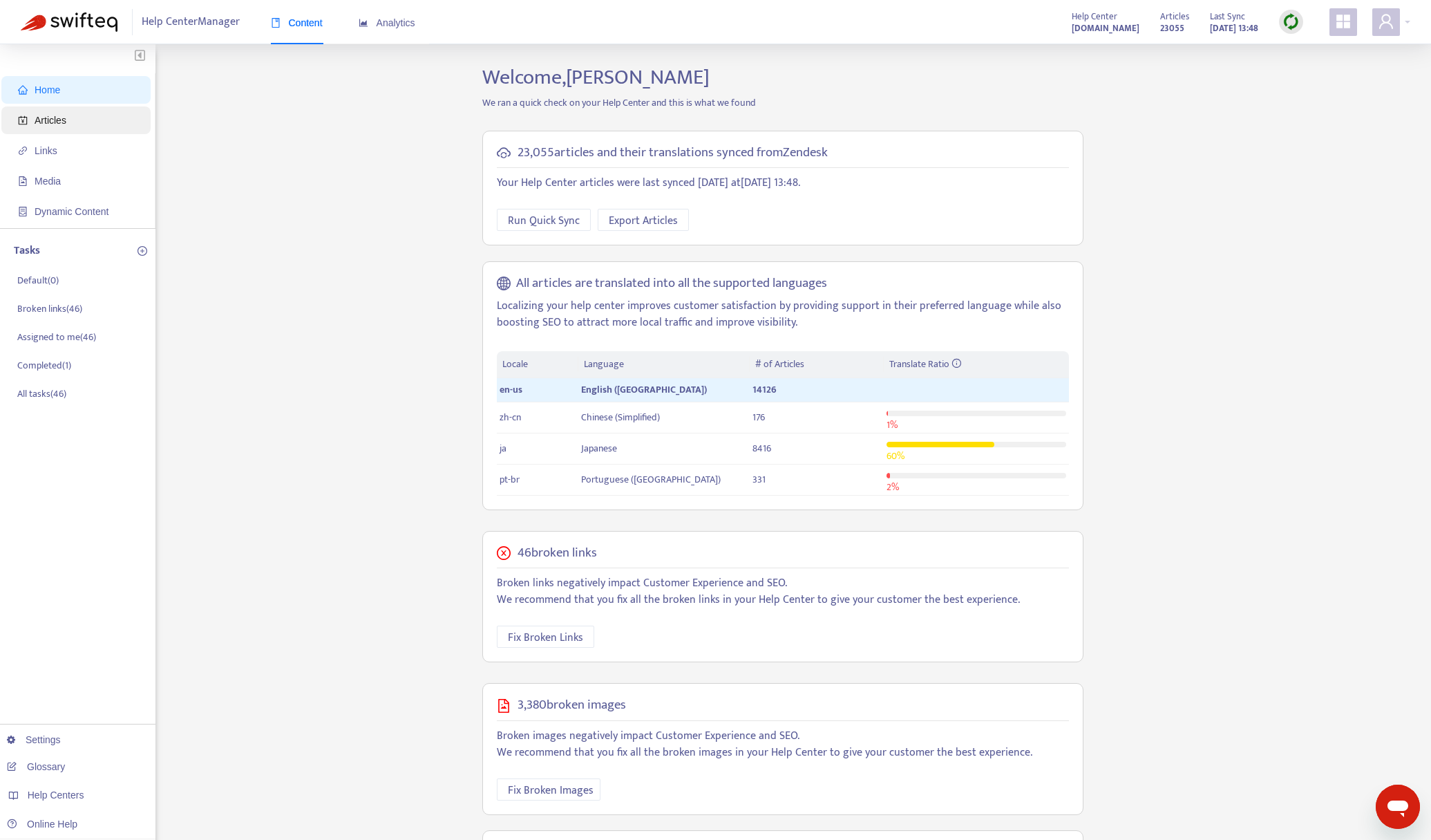
click at [72, 116] on span "Articles" at bounding box center [78, 120] width 122 height 28
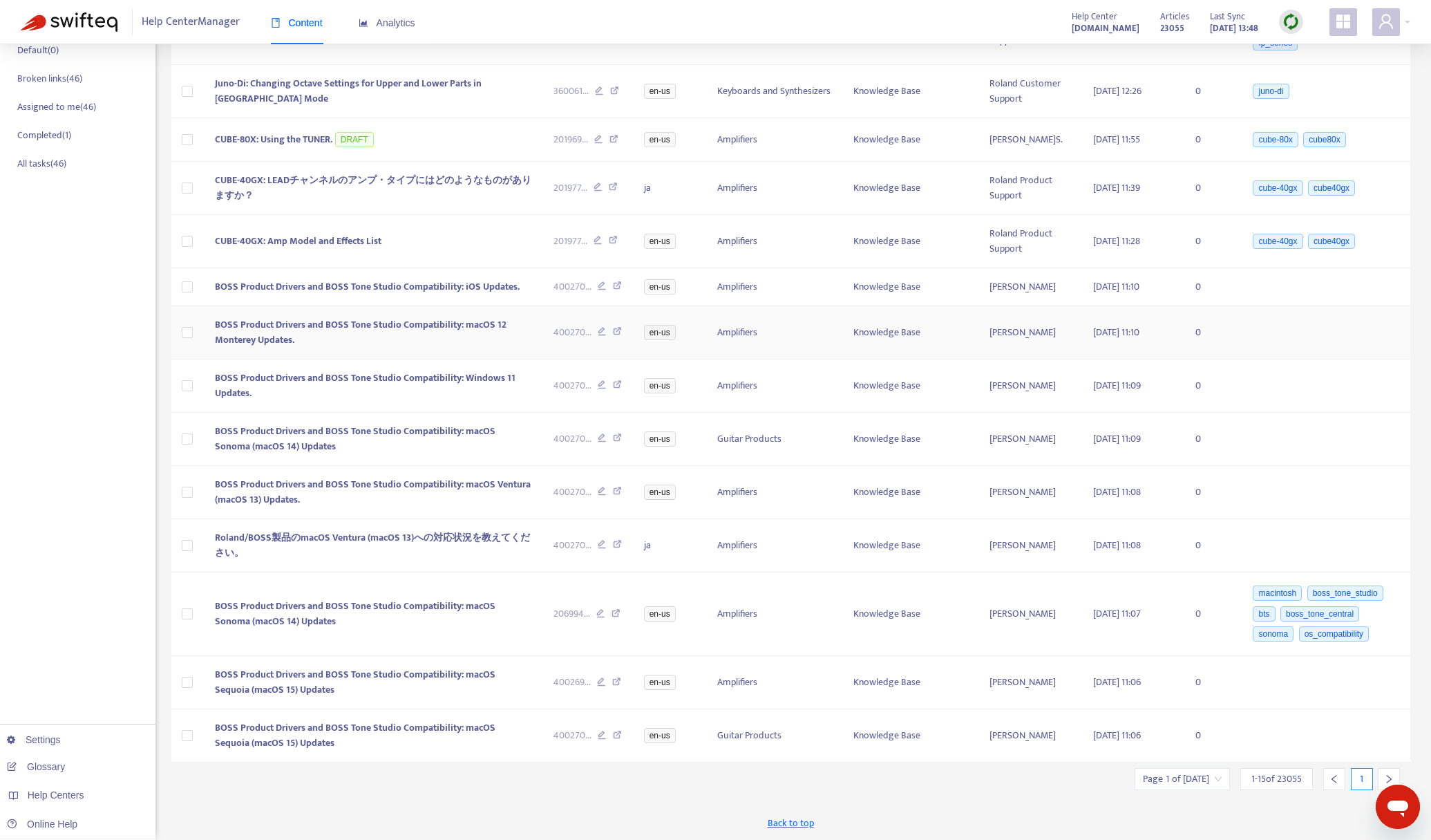
scroll to position [230, 0]
